Goal: Transaction & Acquisition: Purchase product/service

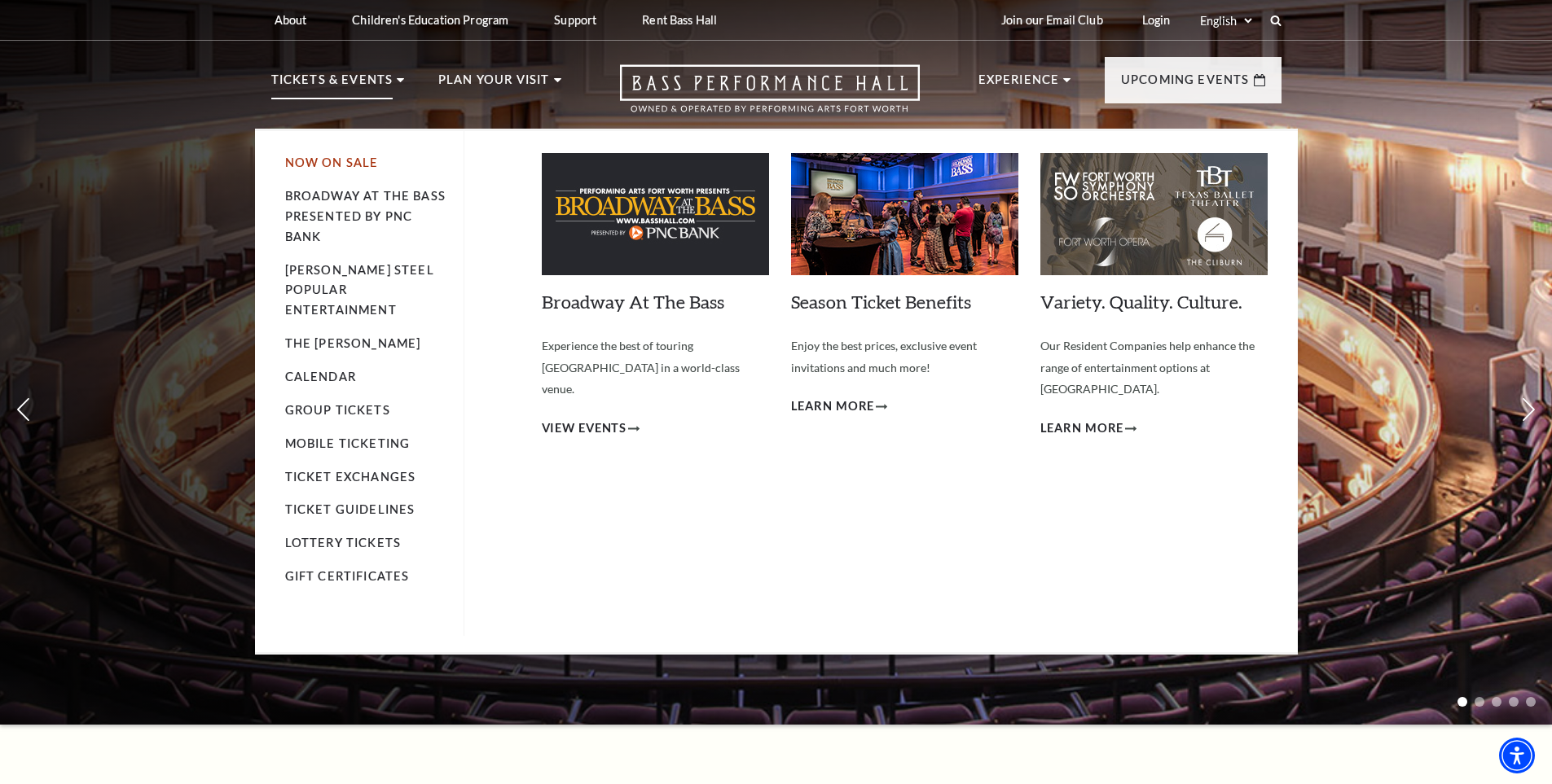
click at [302, 163] on link "Now On Sale" at bounding box center [331, 162] width 94 height 14
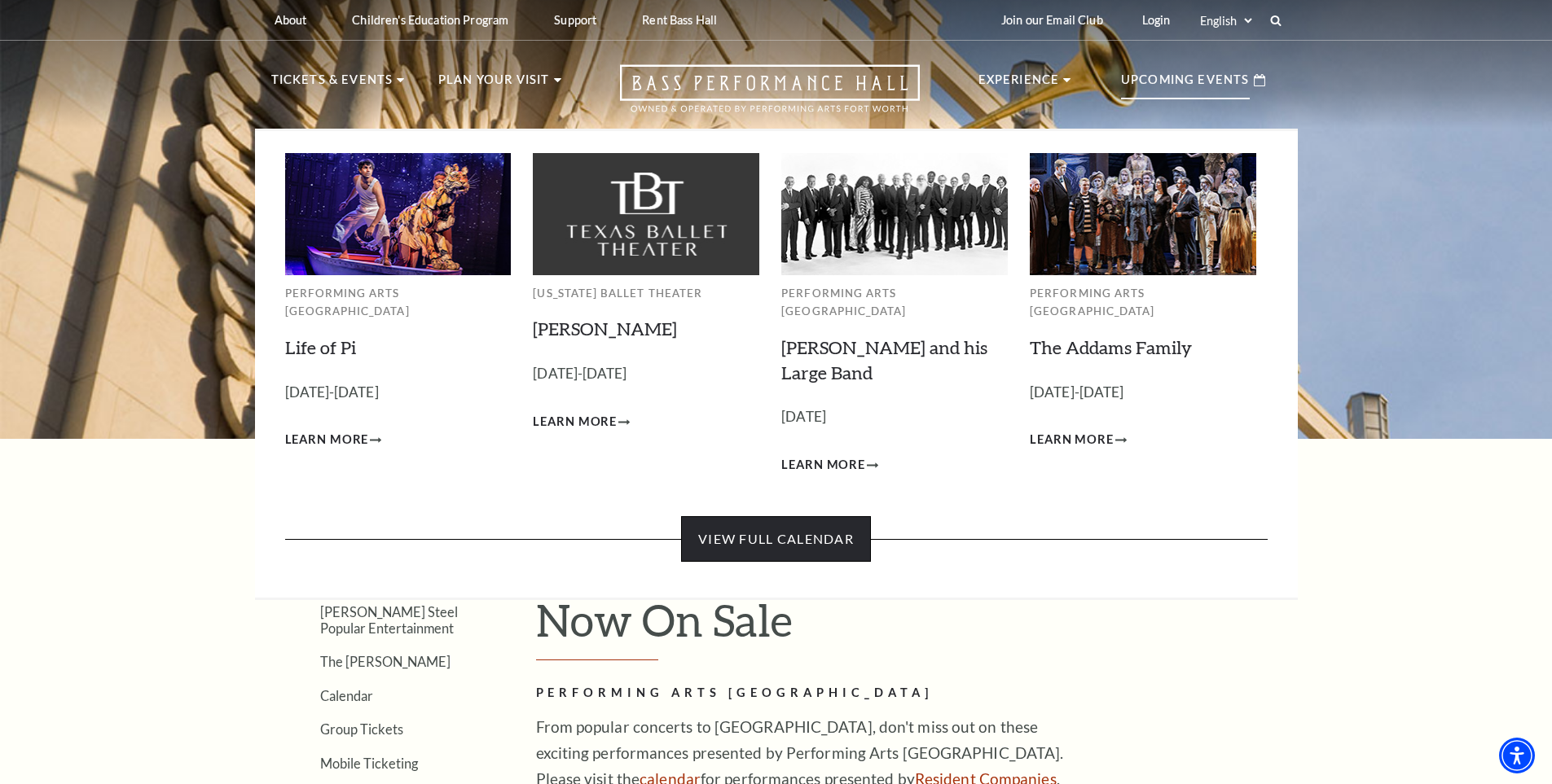
click at [790, 516] on link "View Full Calendar" at bounding box center [776, 538] width 190 height 46
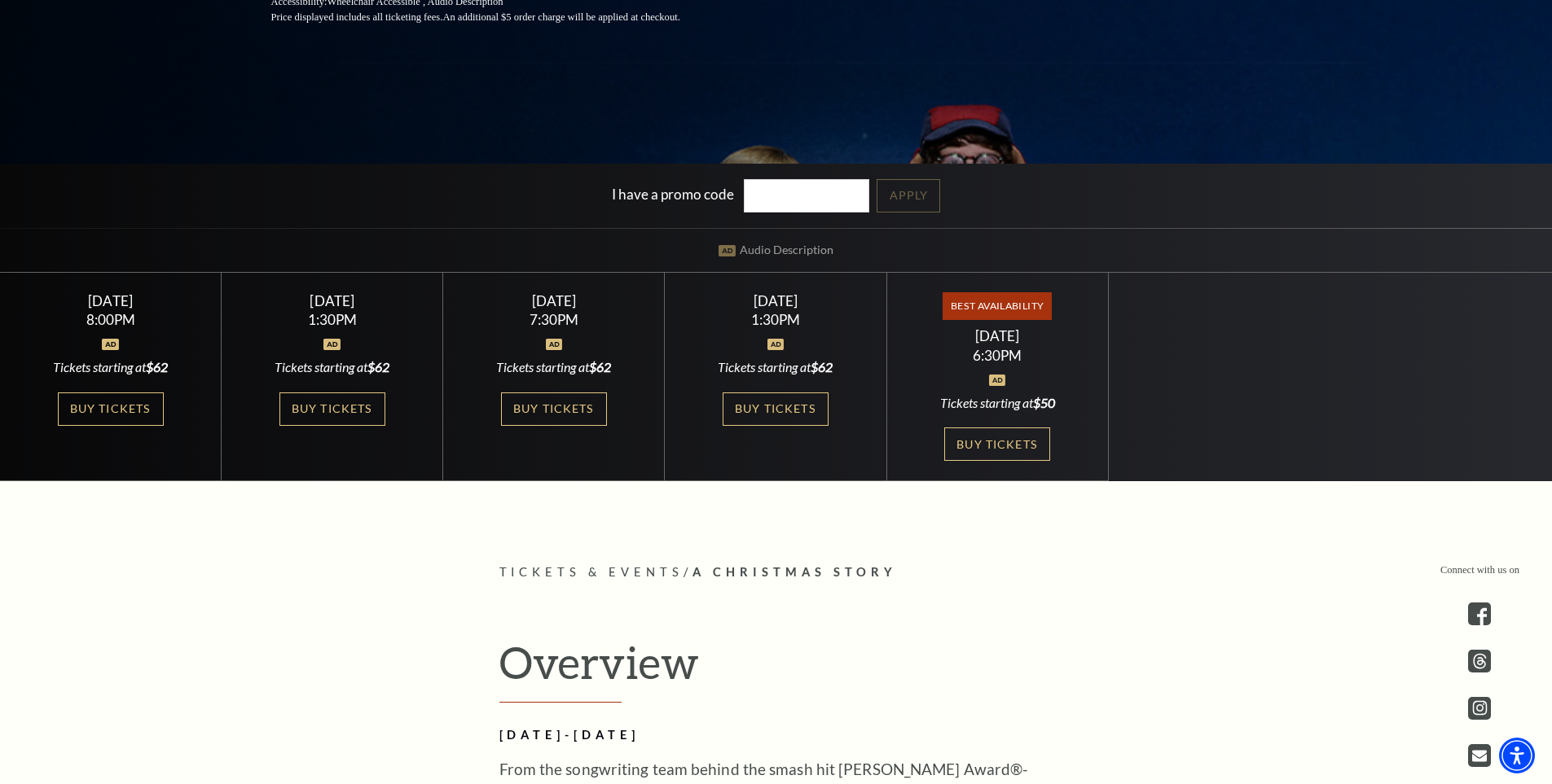
scroll to position [488, 0]
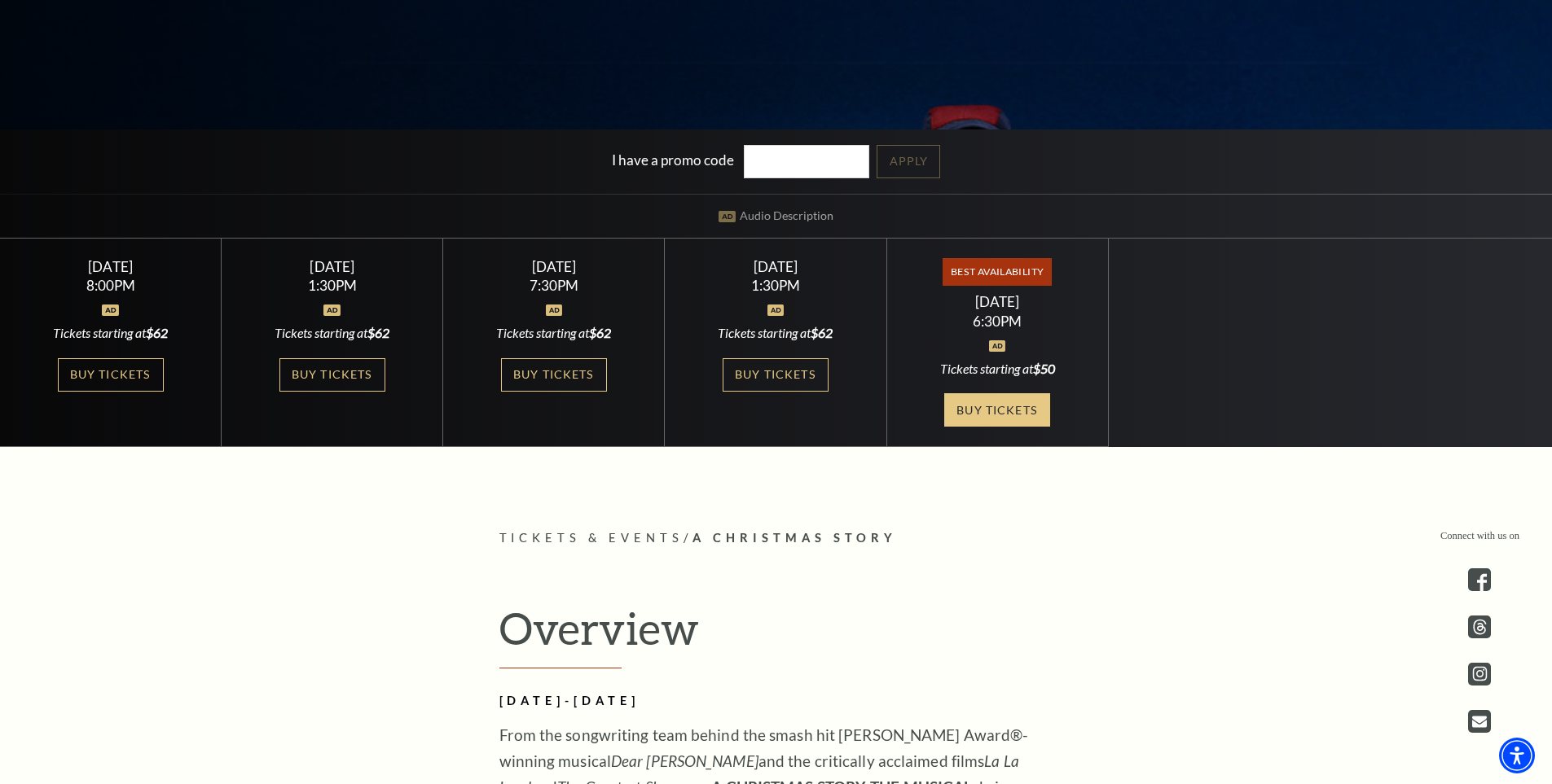
click at [973, 405] on link "Buy Tickets" at bounding box center [997, 410] width 106 height 33
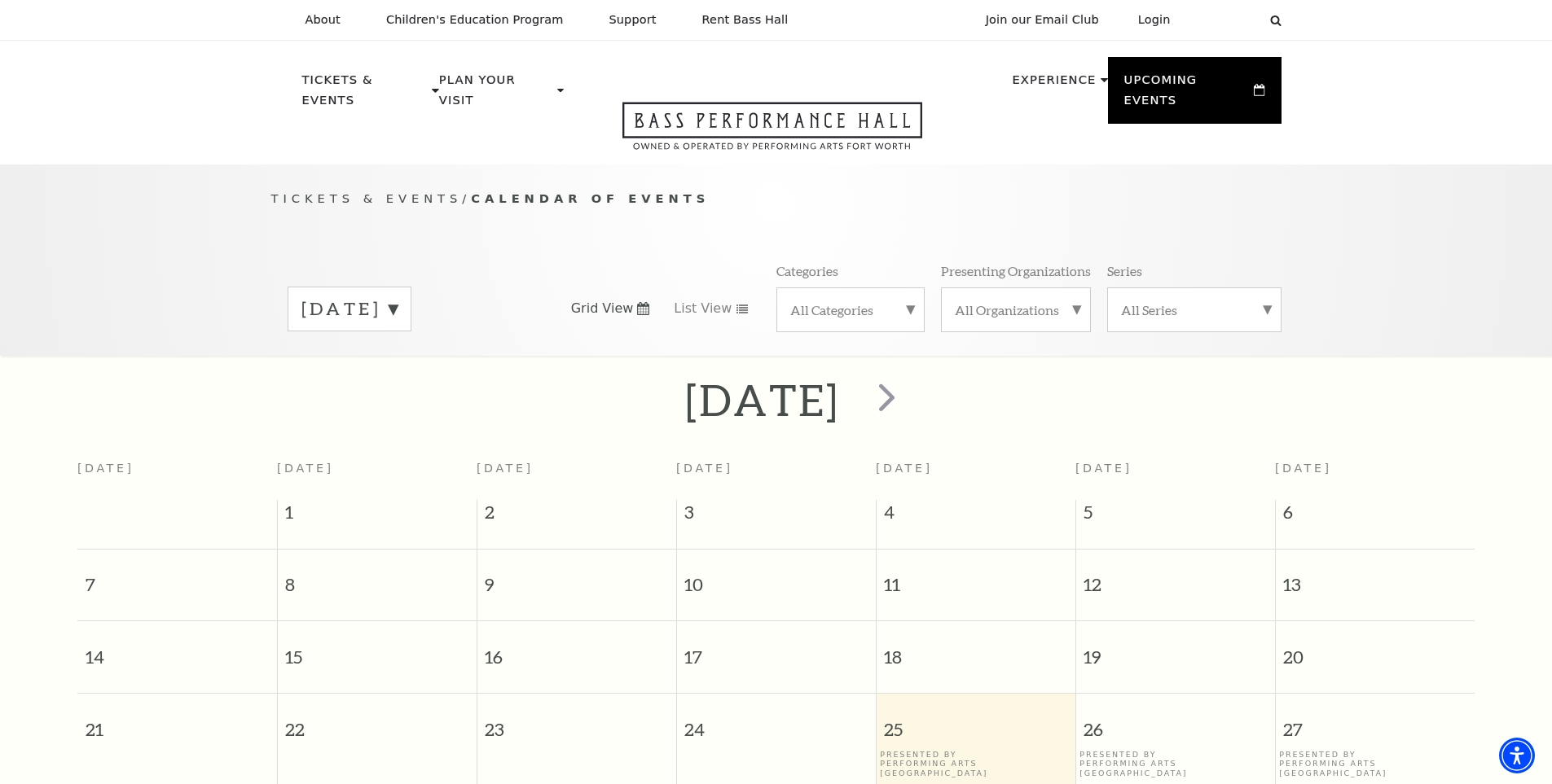
click at [397, 297] on label "September 2025" at bounding box center [349, 309] width 96 height 25
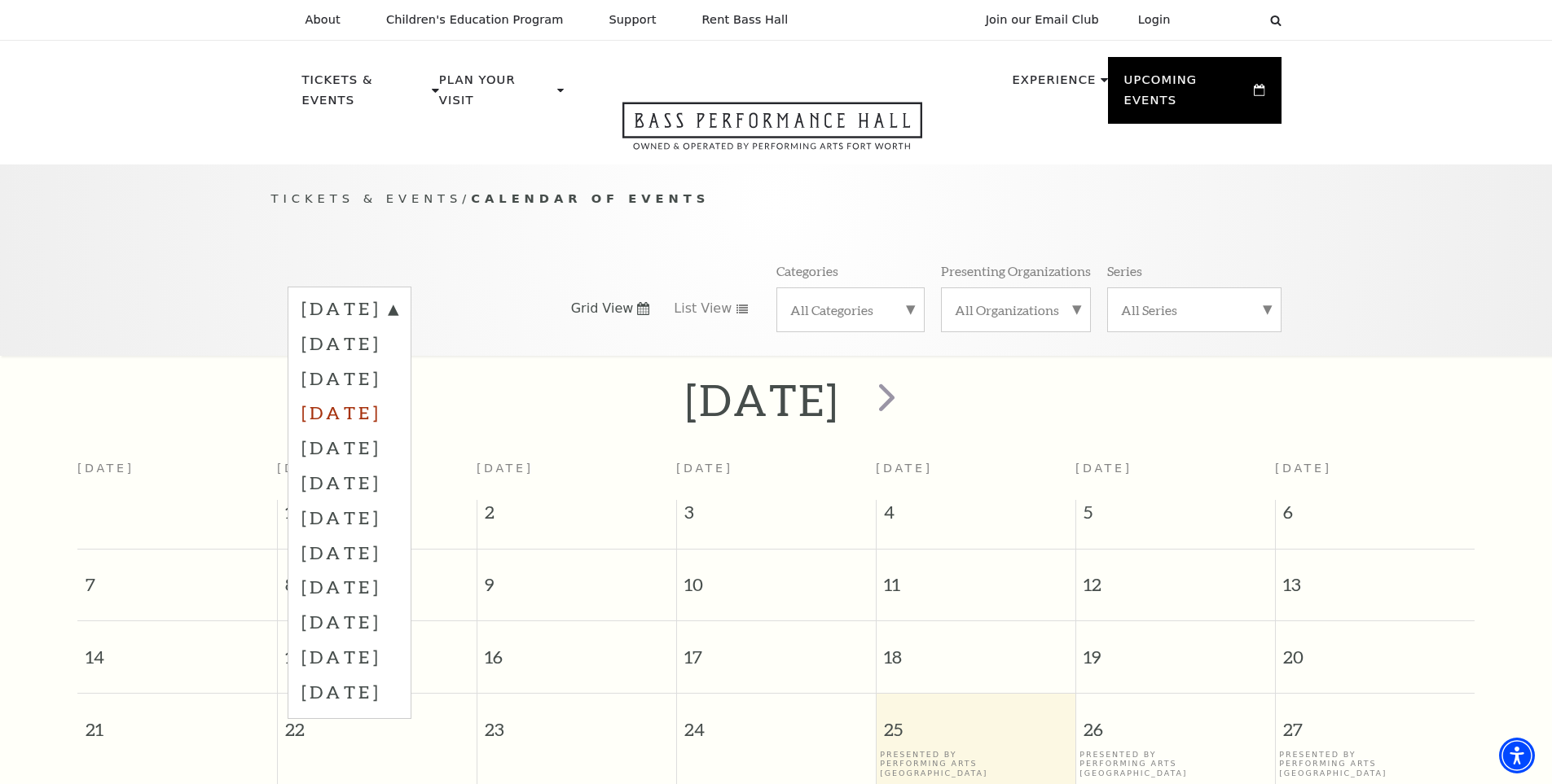
click at [361, 398] on label "December 2025" at bounding box center [349, 413] width 96 height 35
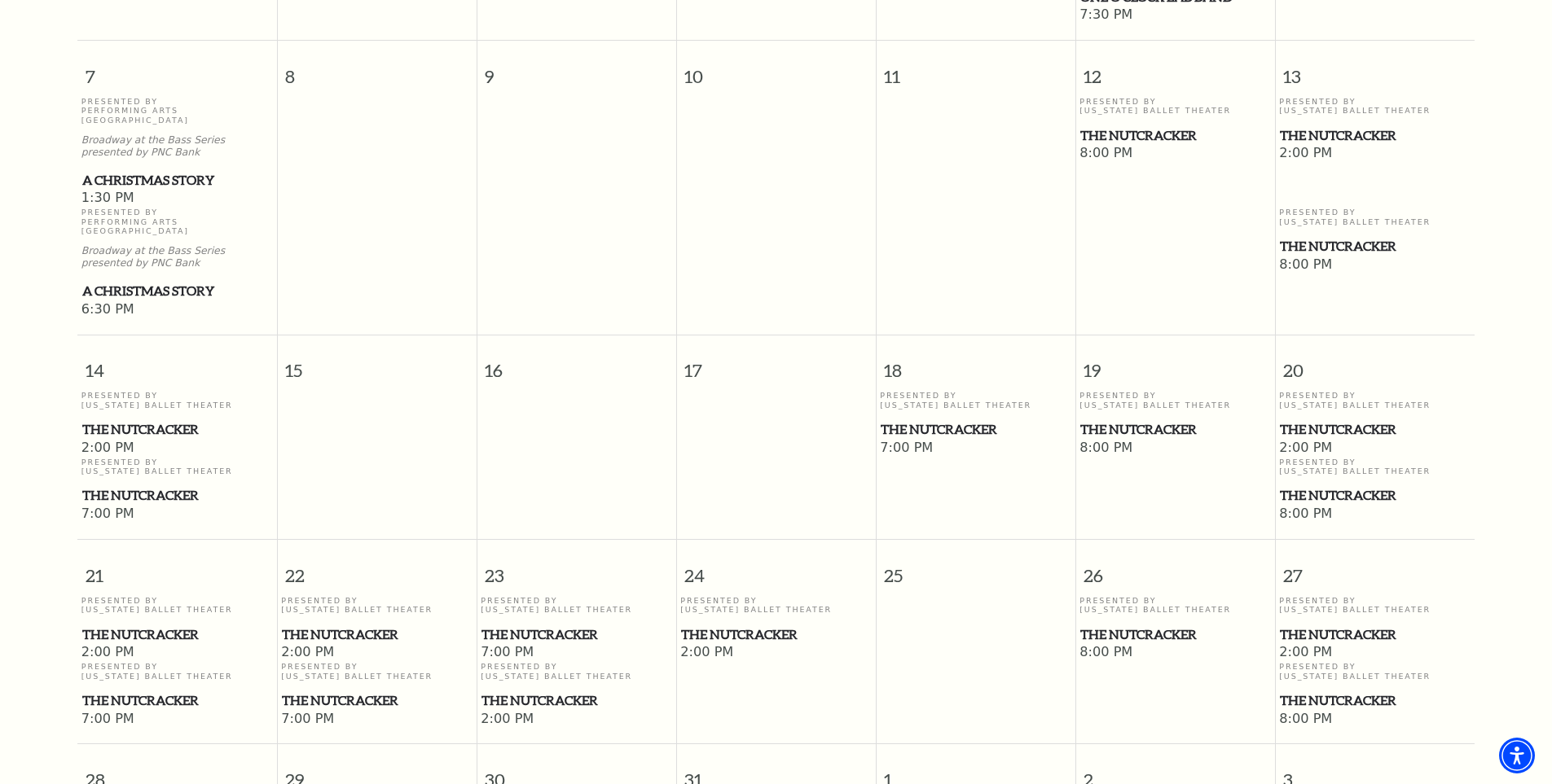
scroll to position [795, 0]
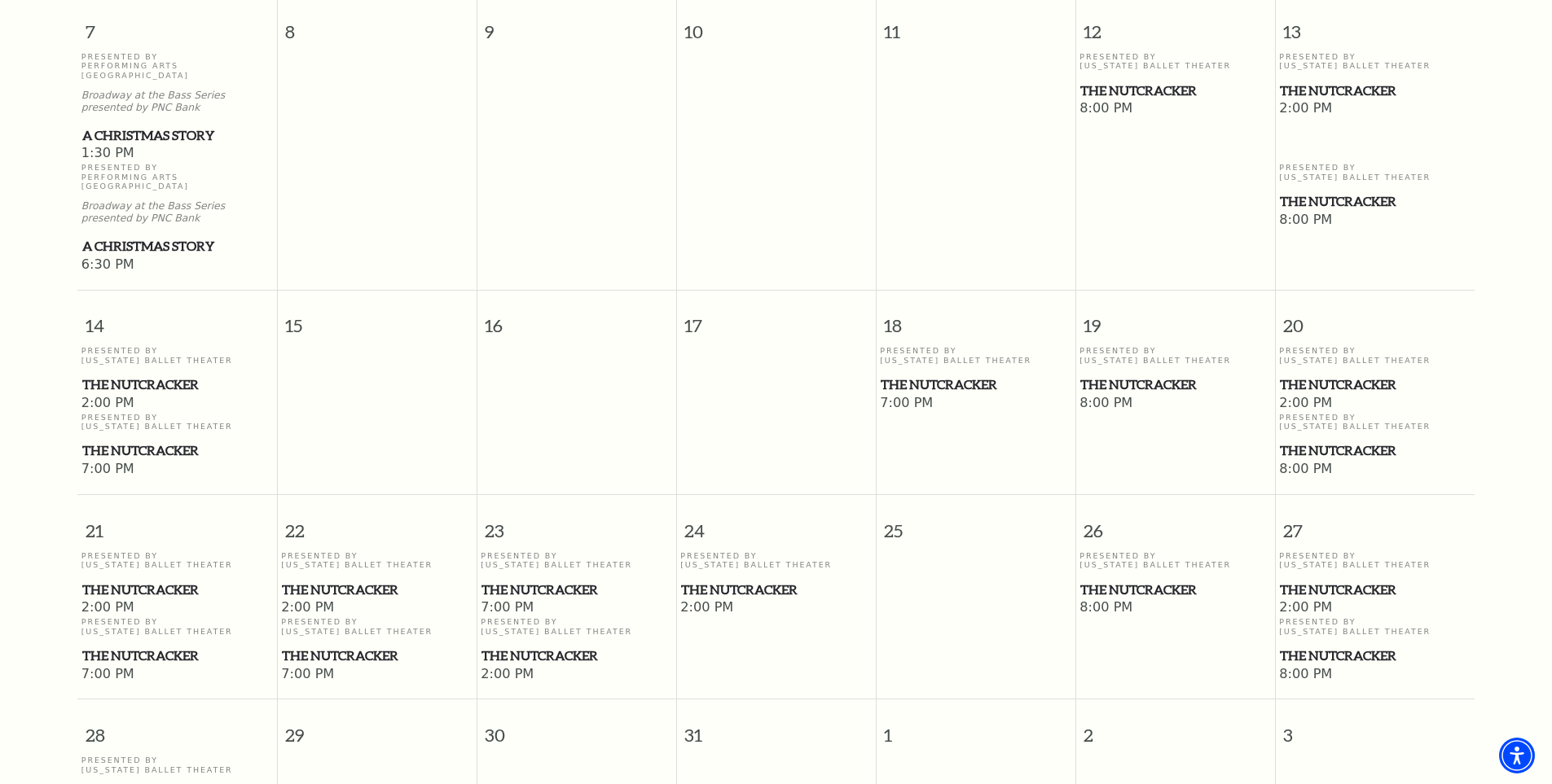
click at [1147, 375] on span "The Nutcracker" at bounding box center [1175, 385] width 190 height 20
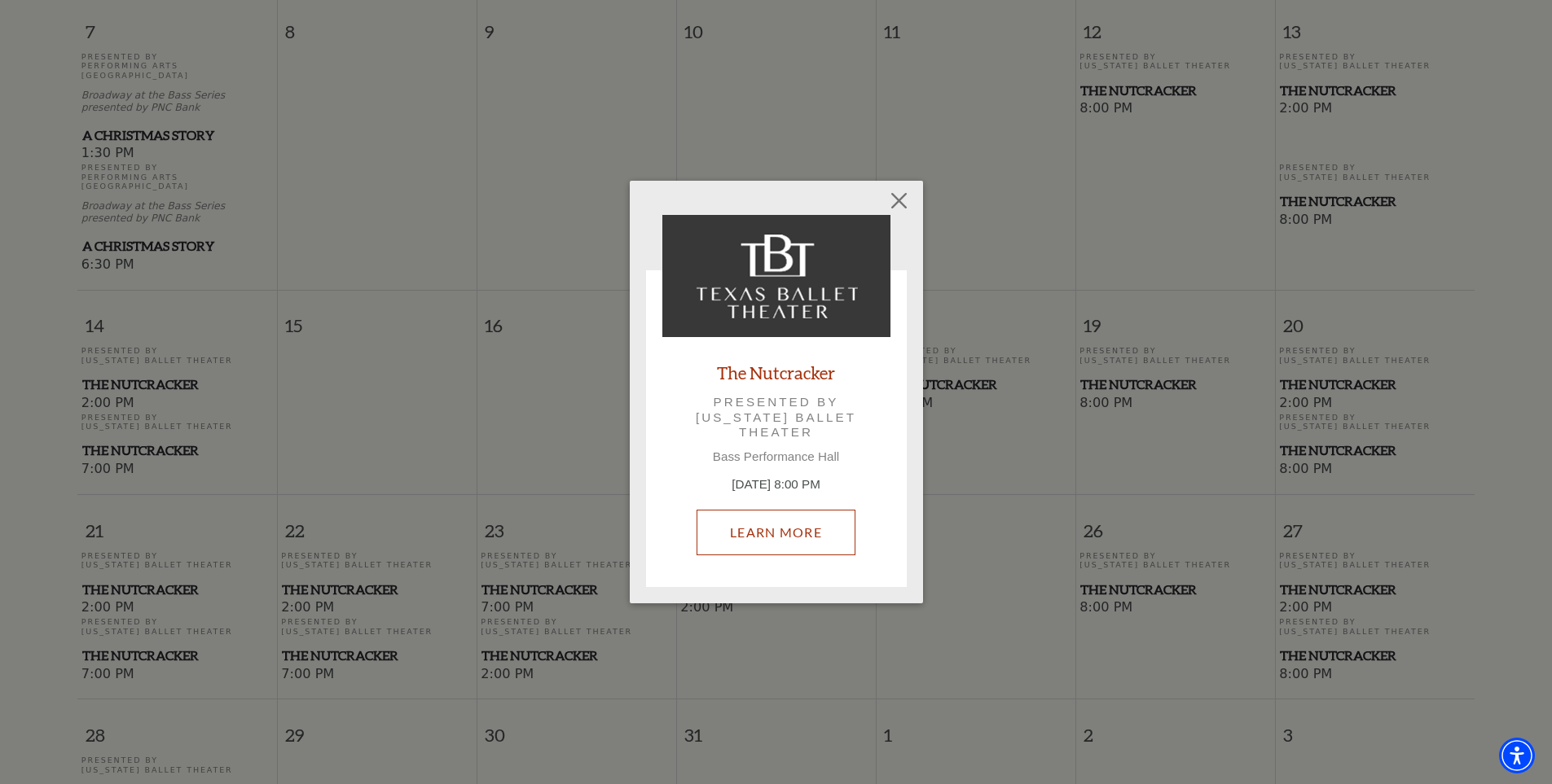
click at [821, 525] on link "Learn More" at bounding box center [775, 532] width 159 height 46
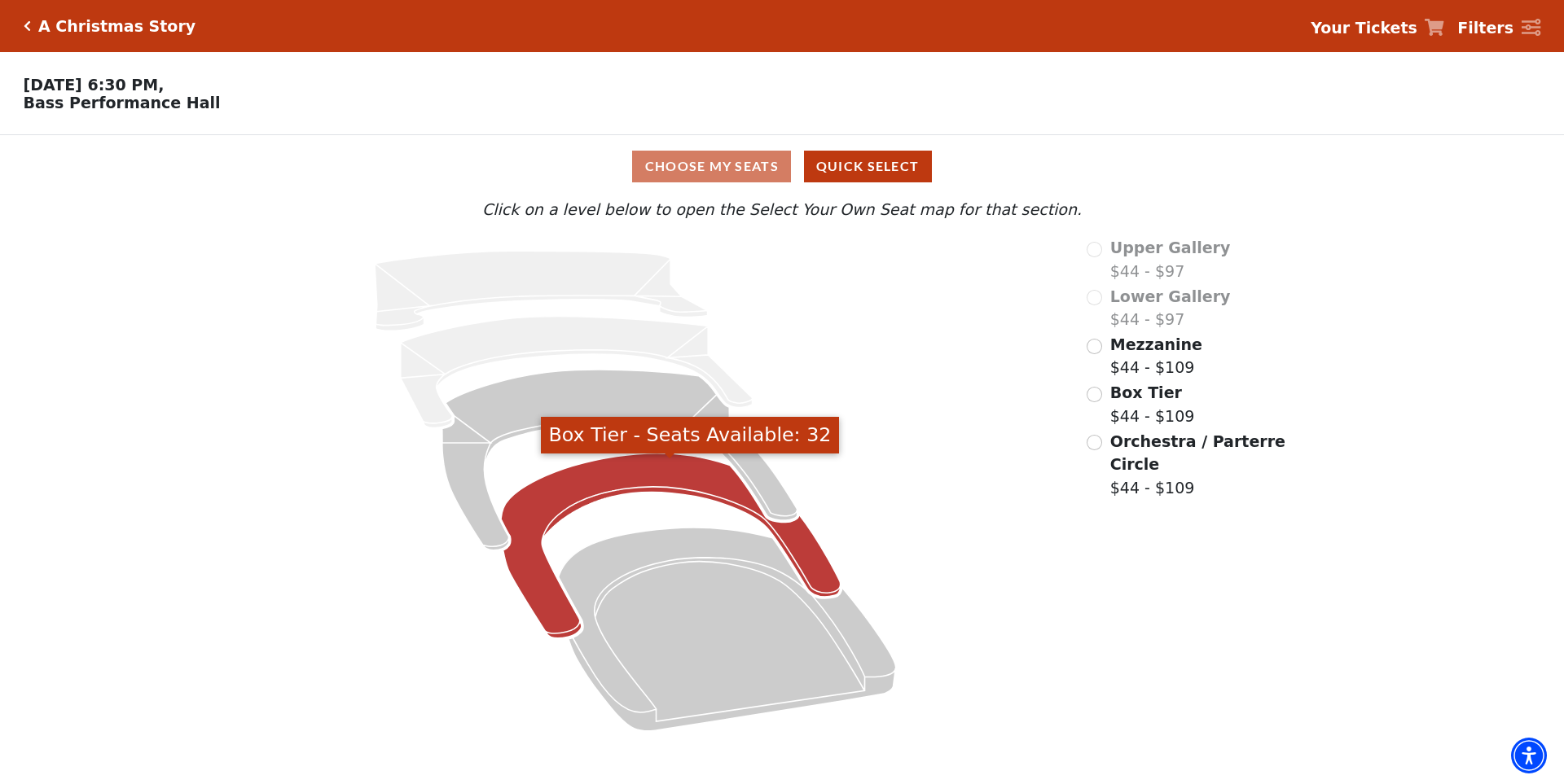
click at [610, 473] on icon "Box Tier - Seats Available: 32" at bounding box center [670, 546] width 340 height 185
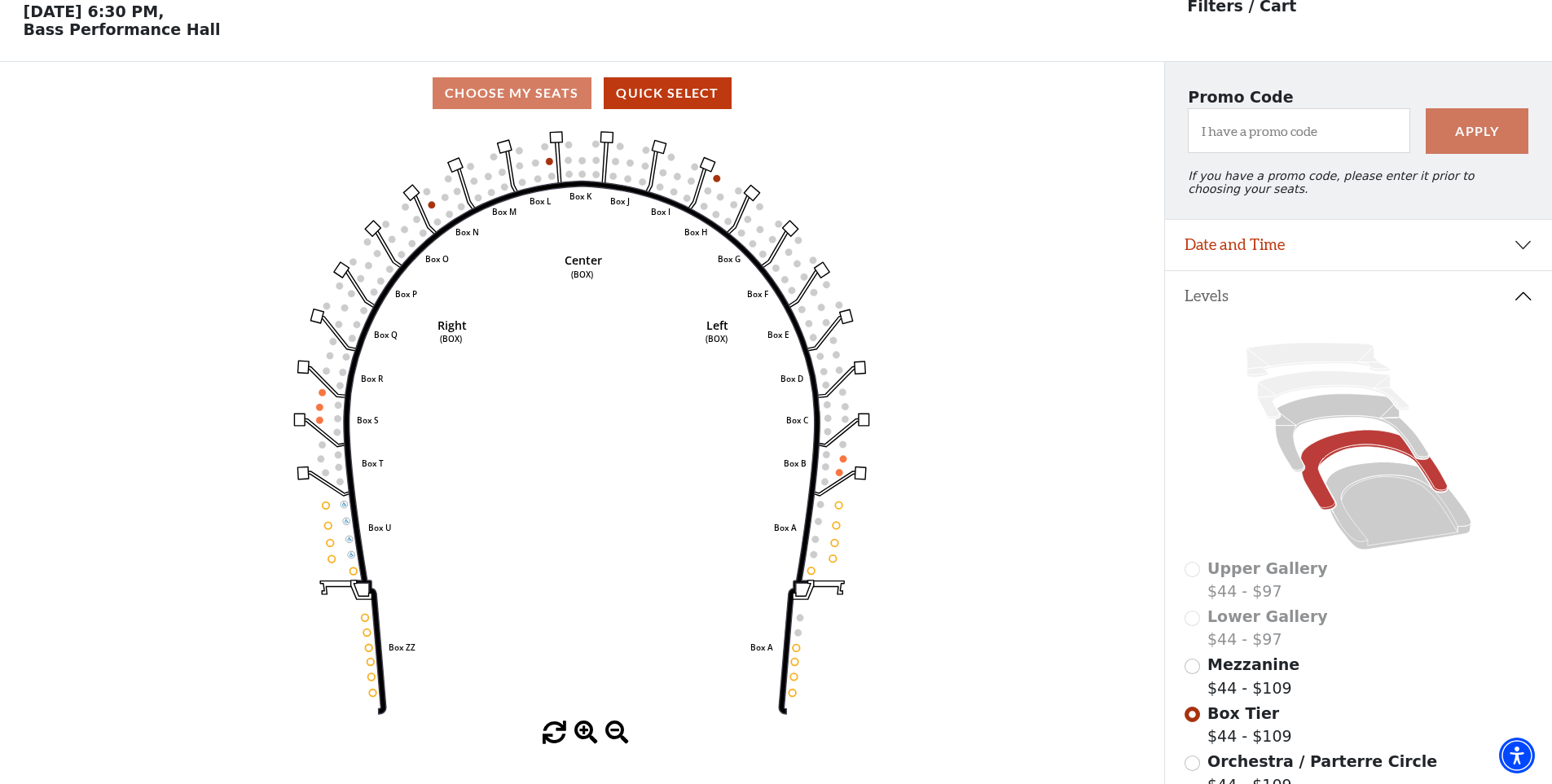
scroll to position [75, 0]
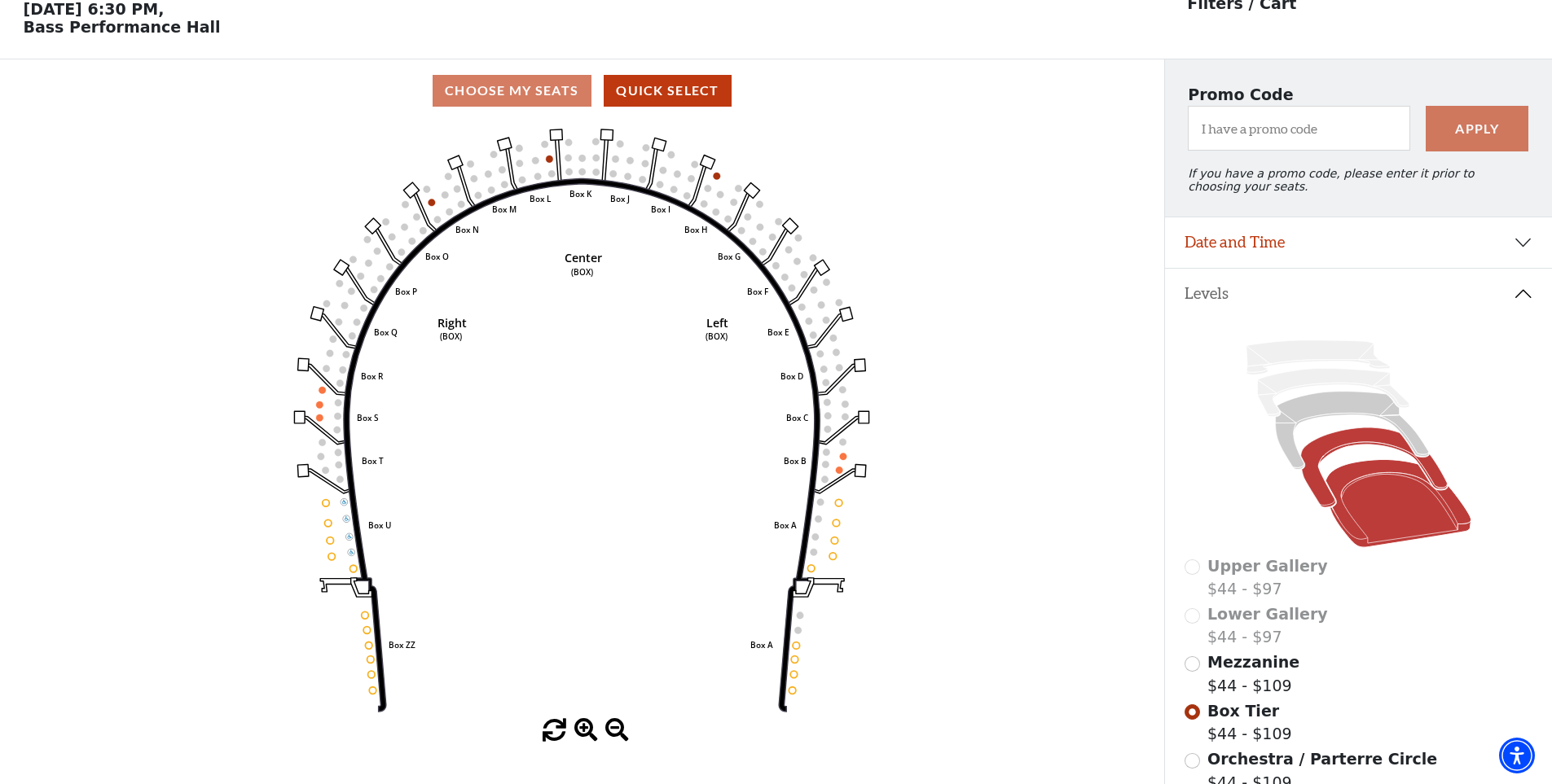
click at [1371, 525] on icon at bounding box center [1398, 504] width 146 height 88
